Goal: Task Accomplishment & Management: Use online tool/utility

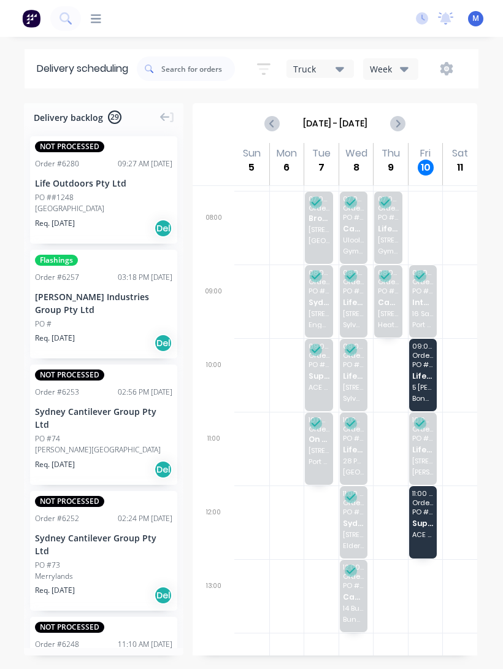
scroll to position [47, 0]
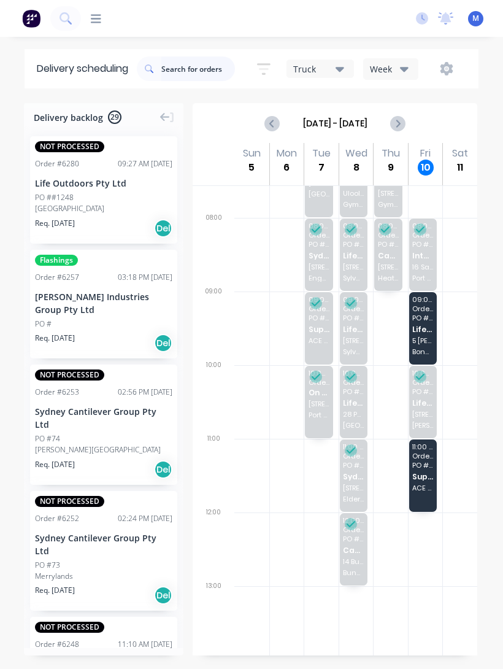
click at [194, 68] on input "text" at bounding box center [198, 68] width 74 height 25
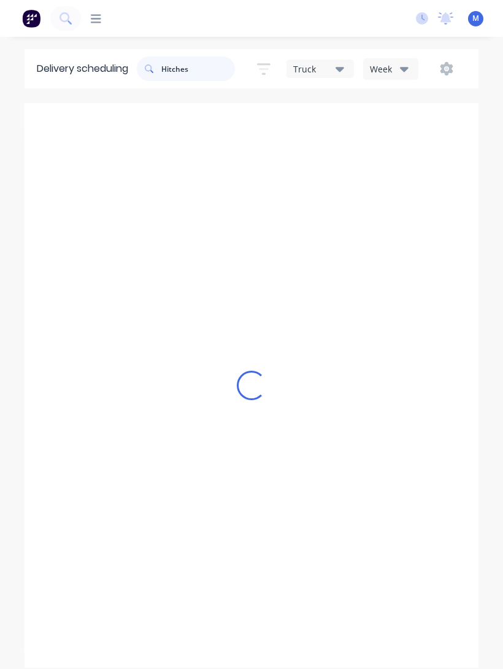
scroll to position [0, 0]
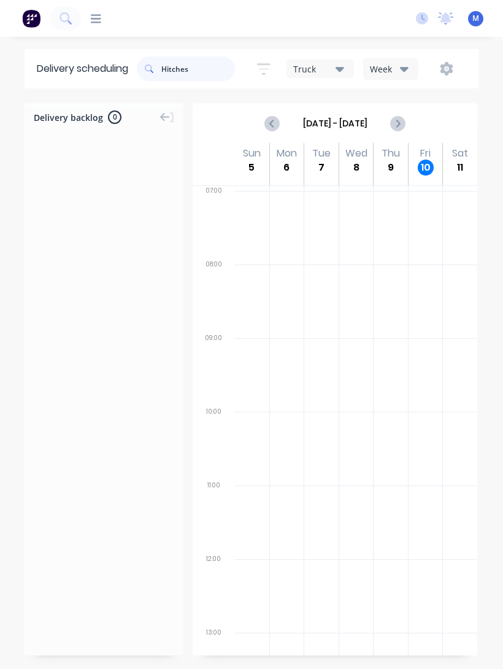
type input "Hitches"
click at [96, 21] on icon at bounding box center [96, 19] width 10 height 12
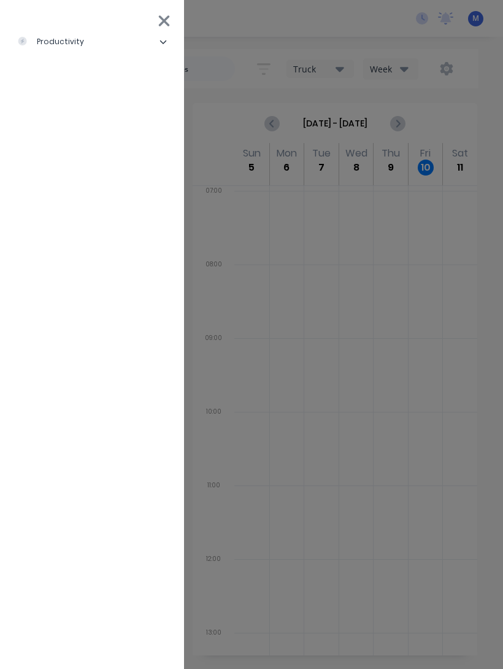
click at [58, 44] on div "productivity" at bounding box center [50, 41] width 67 height 11
click at [60, 76] on div "Workflow" at bounding box center [55, 72] width 56 height 11
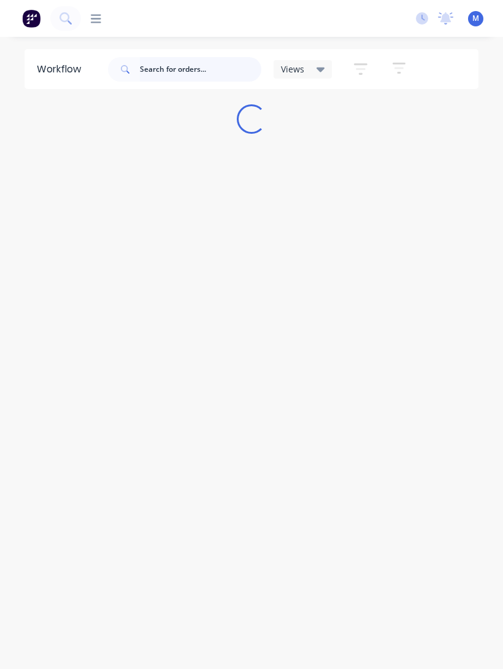
click at [154, 66] on input "text" at bounding box center [201, 69] width 122 height 25
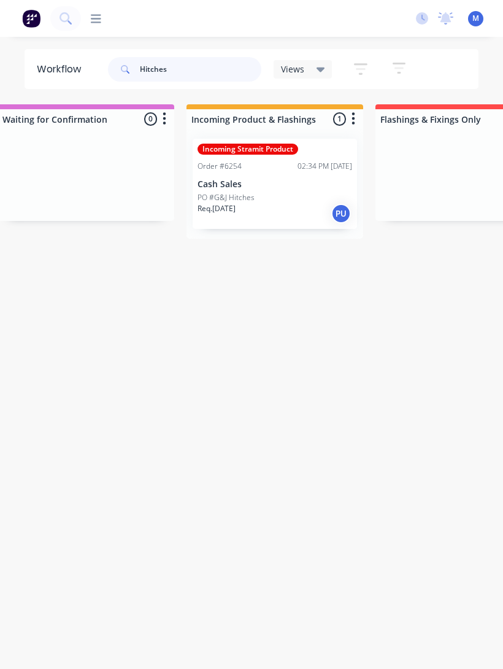
scroll to position [0, 624]
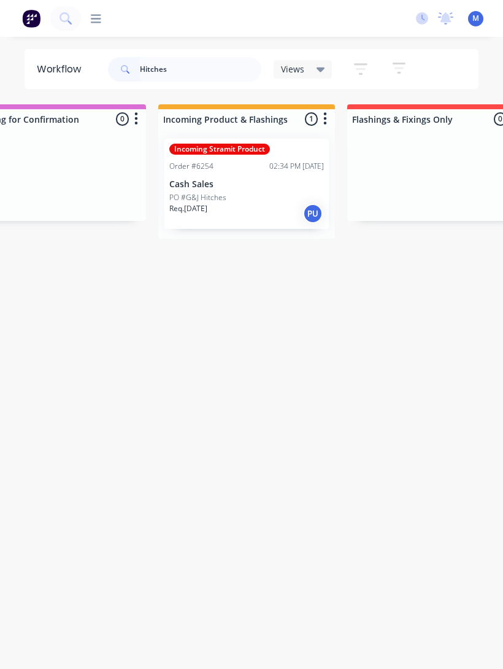
click at [260, 188] on p "Cash Sales" at bounding box center [246, 184] width 155 height 10
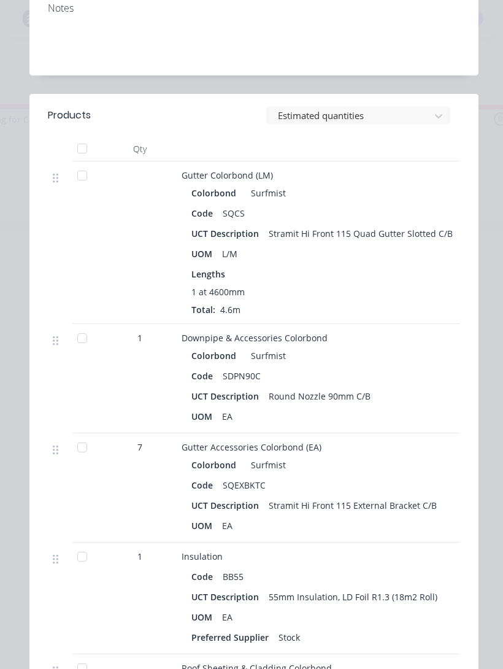
scroll to position [457, 0]
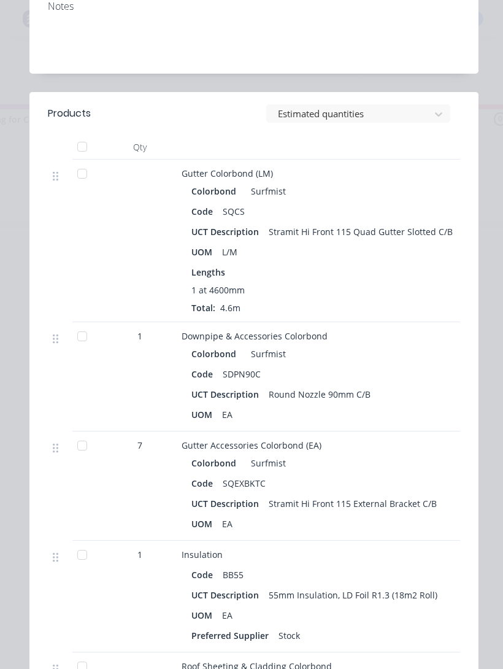
click at [79, 174] on div at bounding box center [82, 173] width 25 height 25
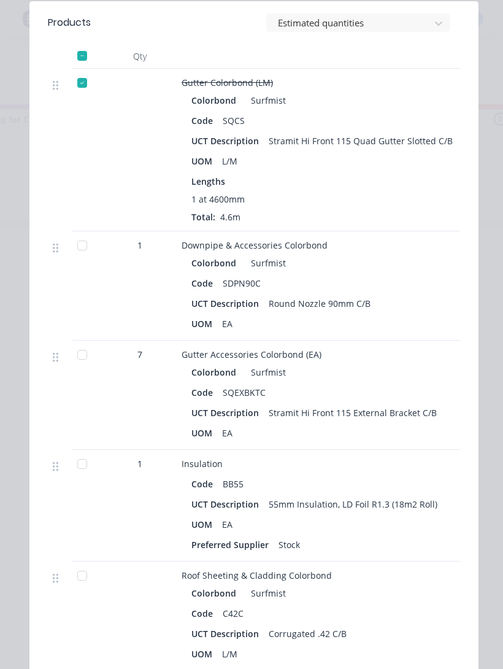
scroll to position [566, 0]
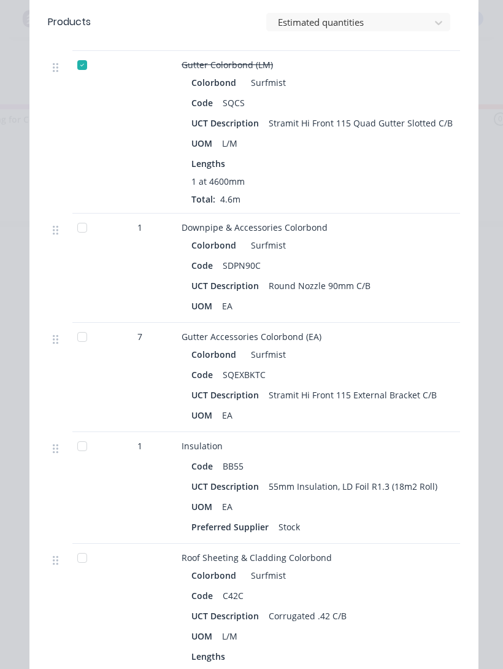
click at [88, 233] on div at bounding box center [82, 228] width 25 height 25
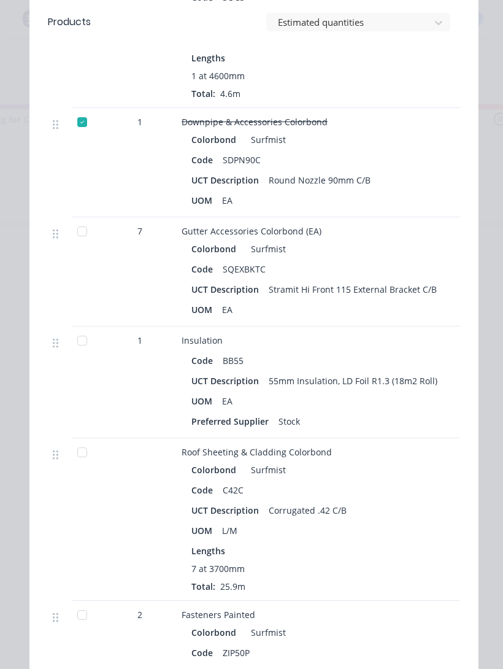
scroll to position [680, 0]
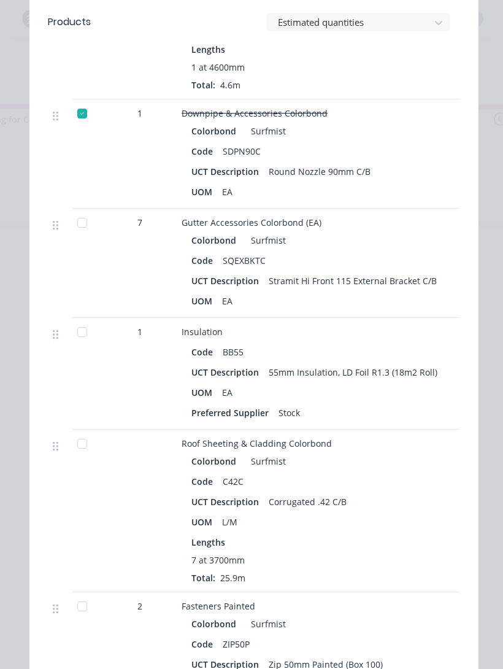
click at [77, 225] on div at bounding box center [82, 223] width 25 height 25
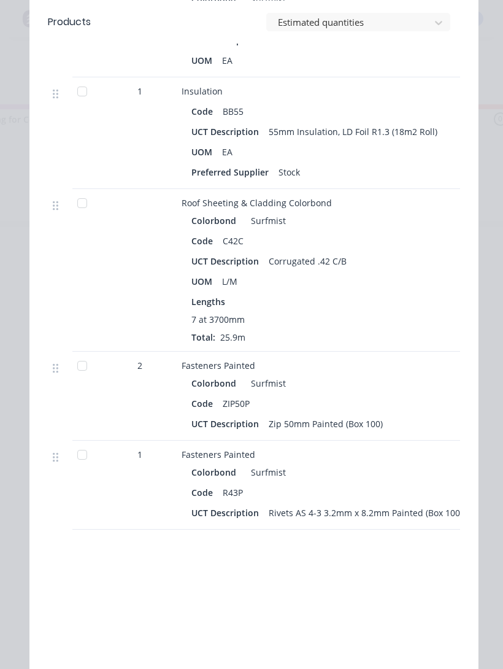
scroll to position [932, 0]
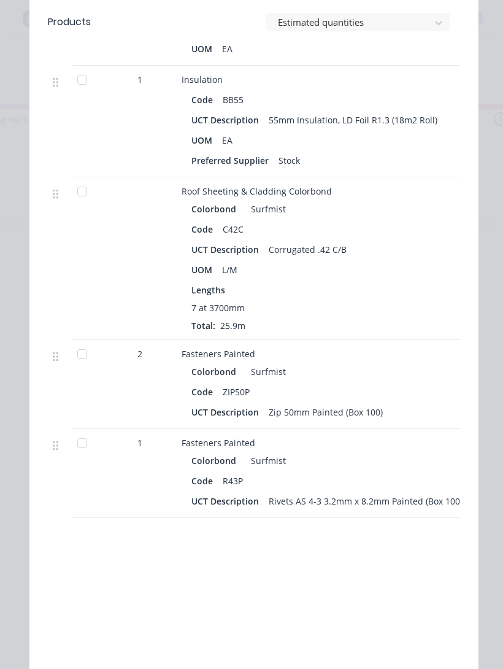
click at [74, 347] on div at bounding box center [82, 354] width 25 height 25
click at [77, 449] on div at bounding box center [82, 443] width 25 height 25
click at [81, 188] on div at bounding box center [82, 191] width 25 height 25
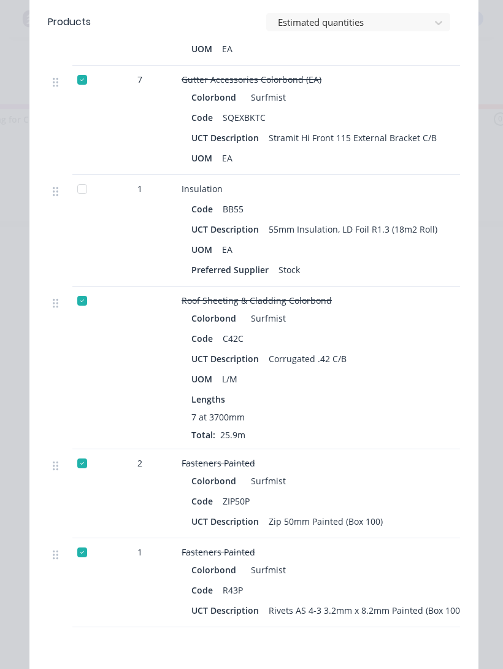
scroll to position [817, 0]
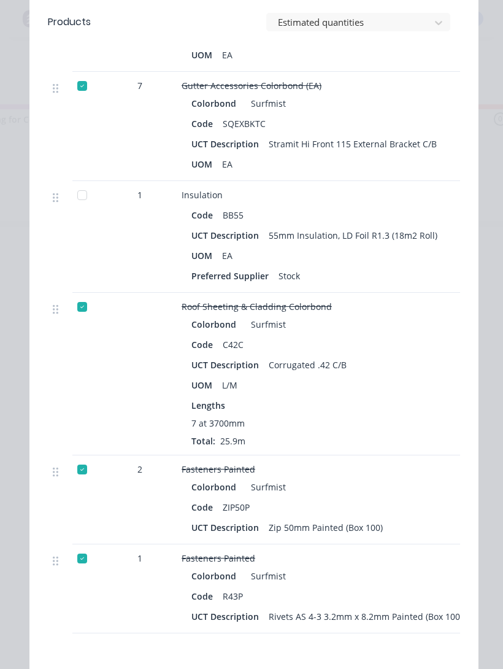
click at [82, 187] on div at bounding box center [82, 195] width 25 height 25
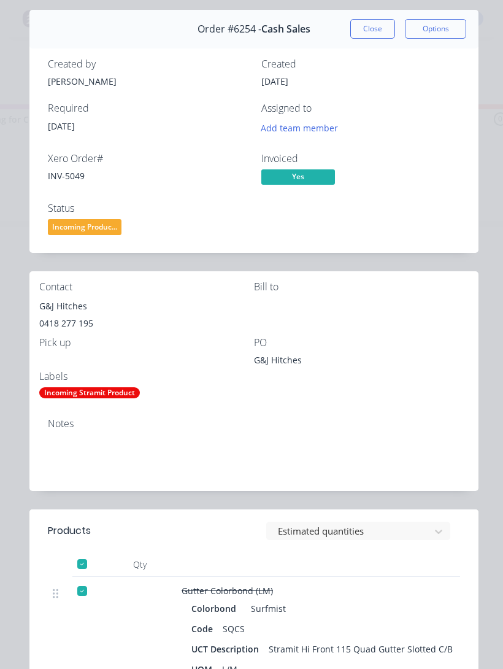
scroll to position [45, 0]
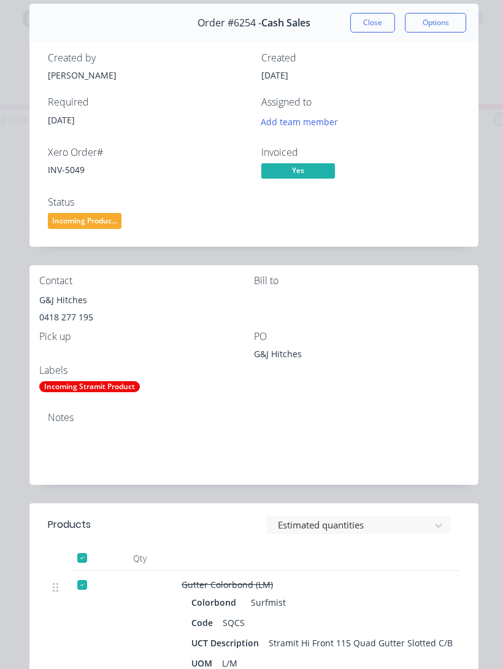
click at [94, 228] on span "Incoming Produc..." at bounding box center [85, 220] width 74 height 15
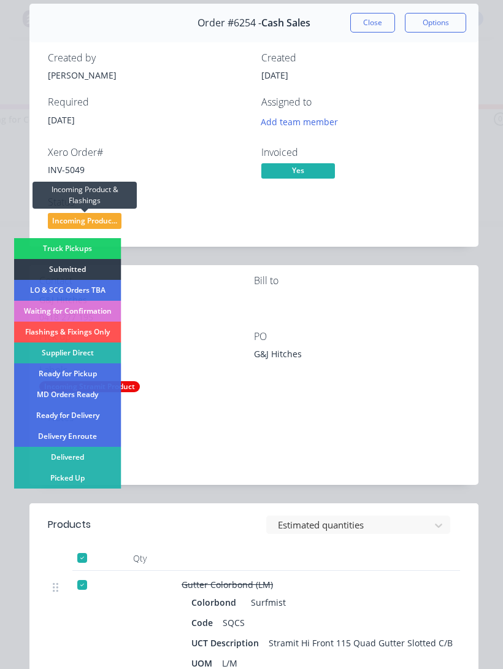
click at [91, 476] on div "Picked Up" at bounding box center [67, 478] width 107 height 21
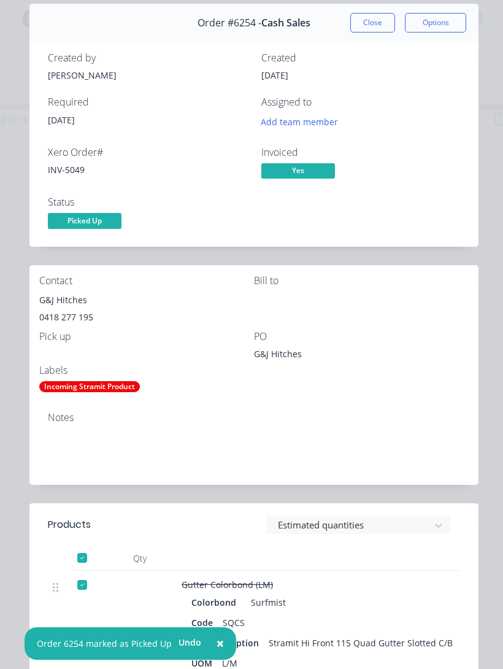
click at [371, 16] on button "Close" at bounding box center [373, 23] width 45 height 20
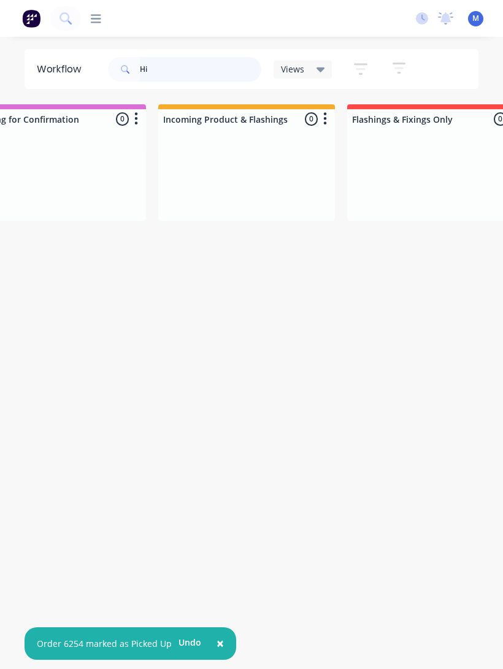
type input "H"
click at [97, 23] on icon at bounding box center [96, 18] width 10 height 9
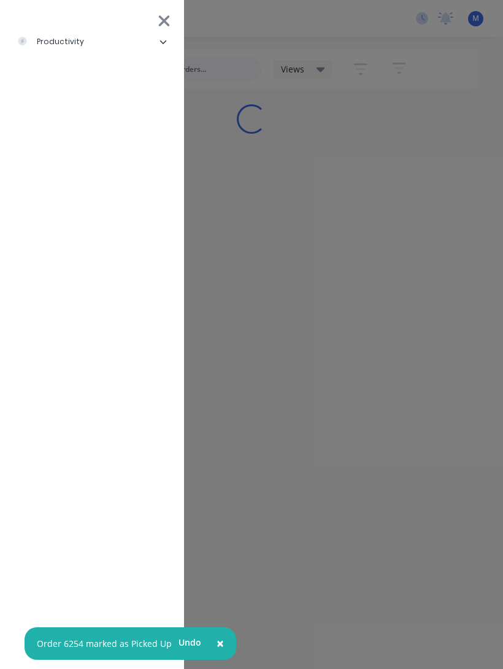
scroll to position [0, 0]
click at [38, 44] on div "productivity" at bounding box center [50, 41] width 67 height 11
click at [56, 134] on div "Delivery Scheduling" at bounding box center [75, 133] width 96 height 11
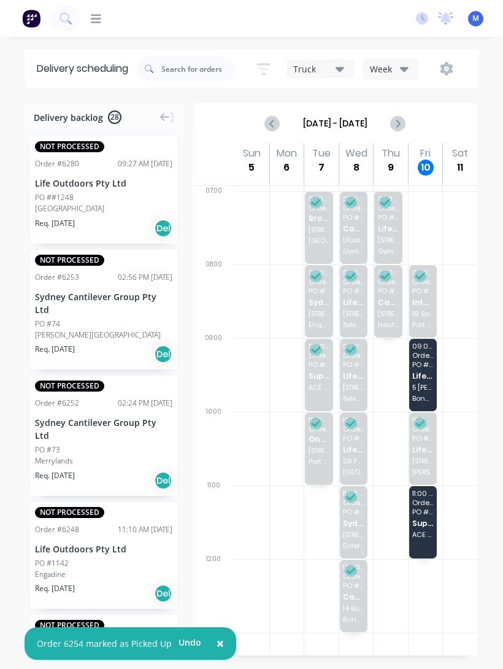
click at [217, 645] on span "×" at bounding box center [220, 643] width 7 height 17
